Goal: Use online tool/utility: Use online tool/utility

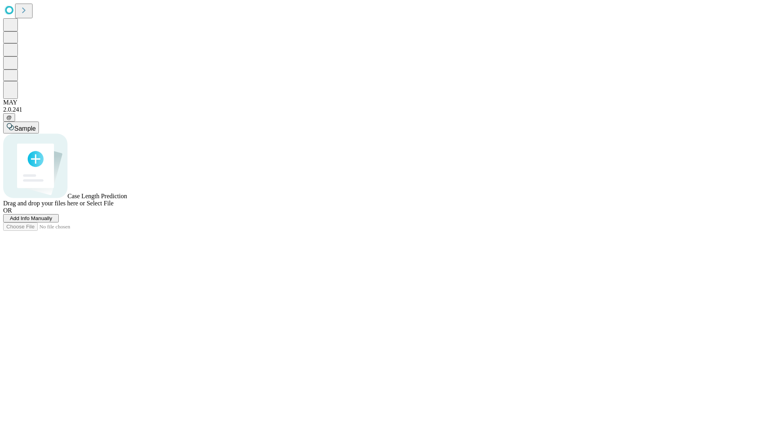
click at [114, 206] on span "Select File" at bounding box center [100, 203] width 27 height 7
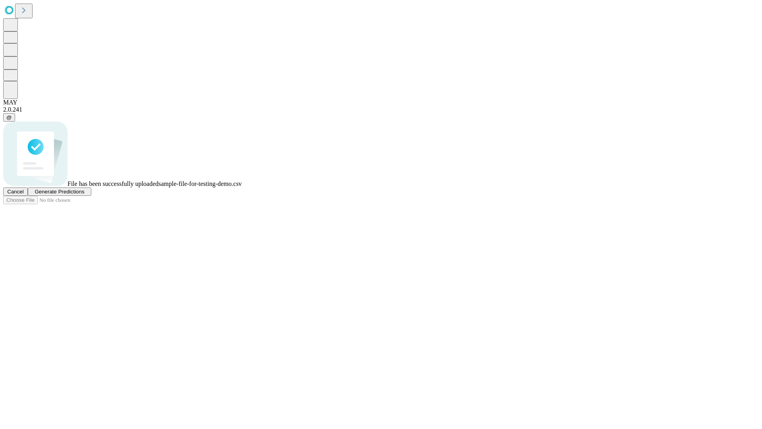
click at [84, 194] on span "Generate Predictions" at bounding box center [60, 192] width 50 height 6
